Goal: Task Accomplishment & Management: Complete application form

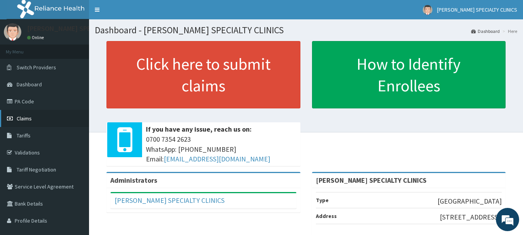
click at [24, 121] on span "Claims" at bounding box center [24, 118] width 15 height 7
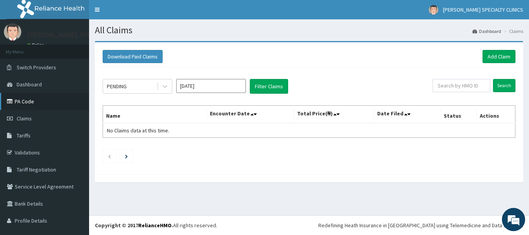
click at [31, 103] on link "PA Code" at bounding box center [44, 101] width 89 height 17
click at [494, 61] on link "Add Claim" at bounding box center [498, 56] width 33 height 13
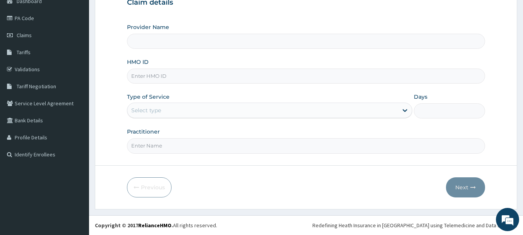
scroll to position [0, 0]
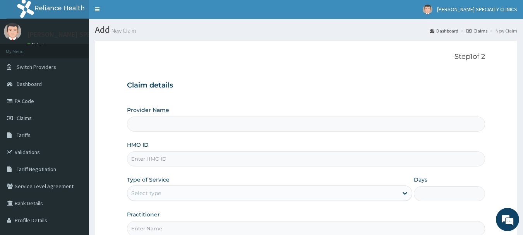
type input "[PERSON_NAME] SPECIALTY CLINICS"
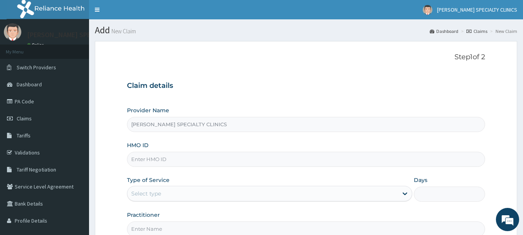
click at [163, 159] on input "HMO ID" at bounding box center [306, 159] width 359 height 15
type input "c"
type input "CEE/10029/A"
click at [403, 195] on icon at bounding box center [405, 194] width 8 height 8
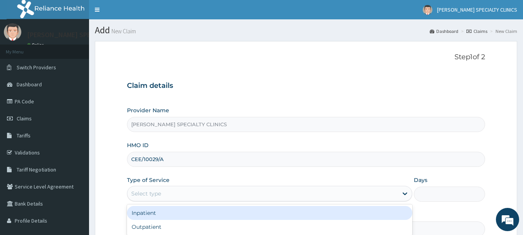
click at [383, 216] on div "Inpatient" at bounding box center [269, 213] width 285 height 14
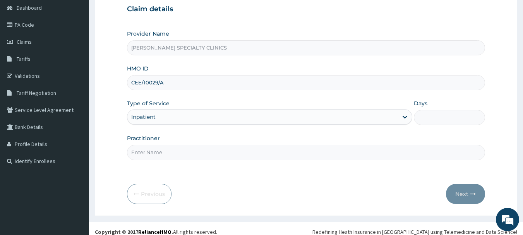
scroll to position [77, 0]
click at [155, 154] on input "Practitioner" at bounding box center [306, 151] width 359 height 15
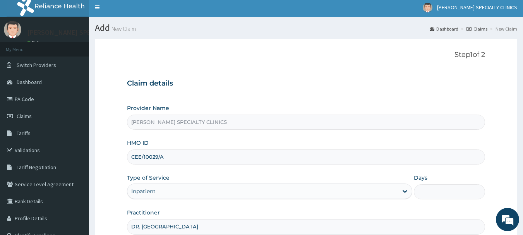
scroll to position [0, 0]
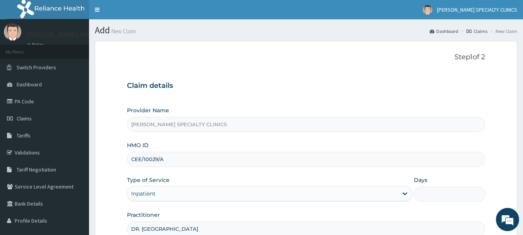
type input "DR. EKPUDU"
click at [437, 196] on input "Days" at bounding box center [449, 194] width 71 height 15
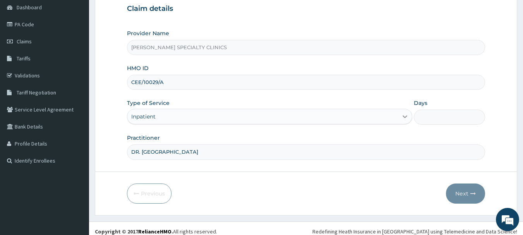
scroll to position [77, 0]
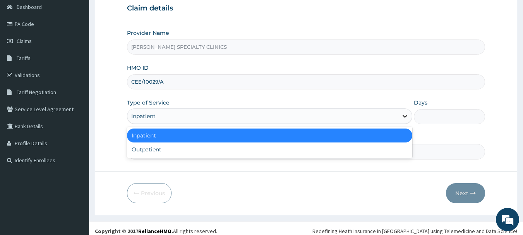
click at [403, 112] on icon at bounding box center [405, 116] width 8 height 8
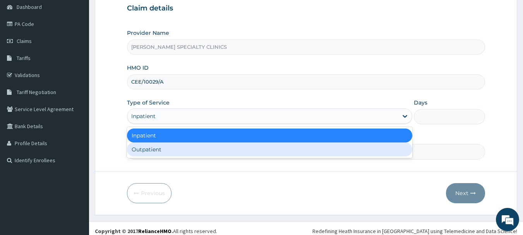
click at [381, 153] on div "Outpatient" at bounding box center [269, 150] width 285 height 14
type input "1"
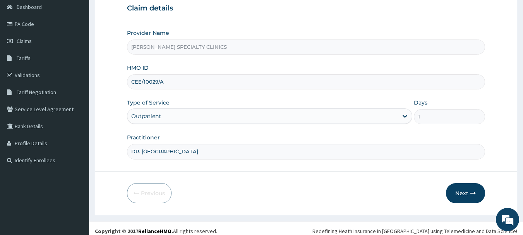
scroll to position [83, 0]
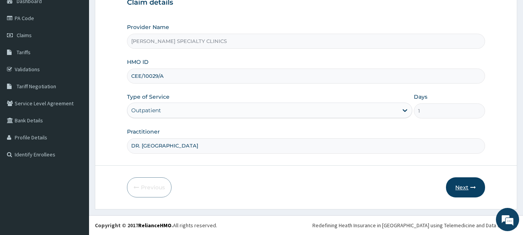
click at [460, 188] on button "Next" at bounding box center [465, 187] width 39 height 20
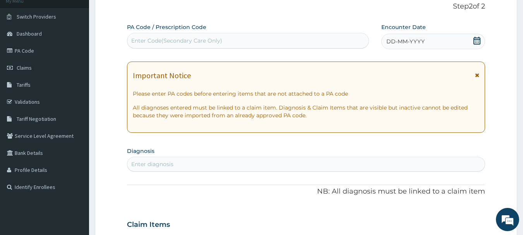
scroll to position [0, 0]
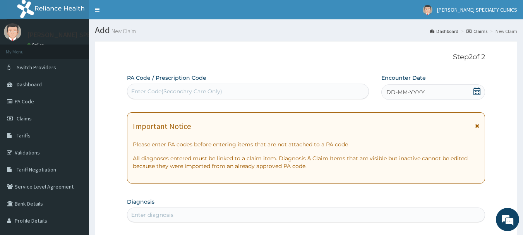
click at [168, 89] on div "Enter Code(Secondary Care Only)" at bounding box center [176, 92] width 91 height 8
click at [191, 87] on div "Enter Code(Secondary Care Only)" at bounding box center [248, 91] width 242 height 12
paste input "PA/C86EBA"
type input "PA/C86EBA"
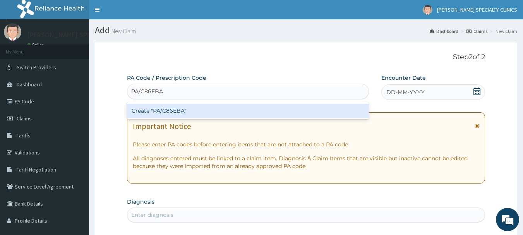
click at [313, 110] on div "Create "PA/C86EBA"" at bounding box center [248, 111] width 242 height 14
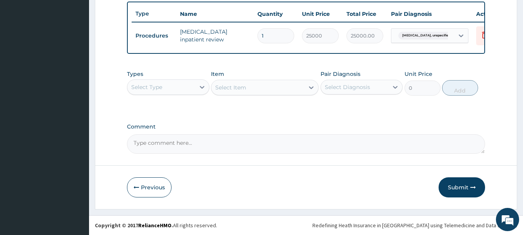
scroll to position [292, 0]
click at [452, 184] on button "Submit" at bounding box center [462, 187] width 46 height 20
